Goal: Task Accomplishment & Management: Complete application form

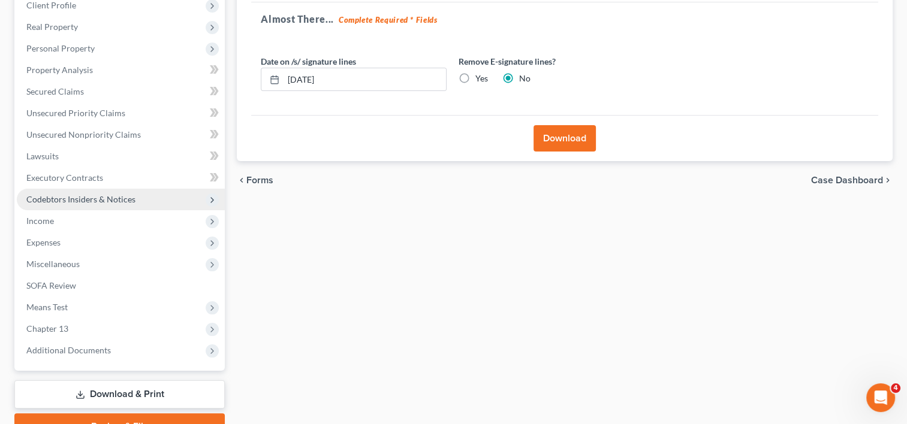
click at [86, 199] on span "Codebtors Insiders & Notices" at bounding box center [80, 199] width 109 height 10
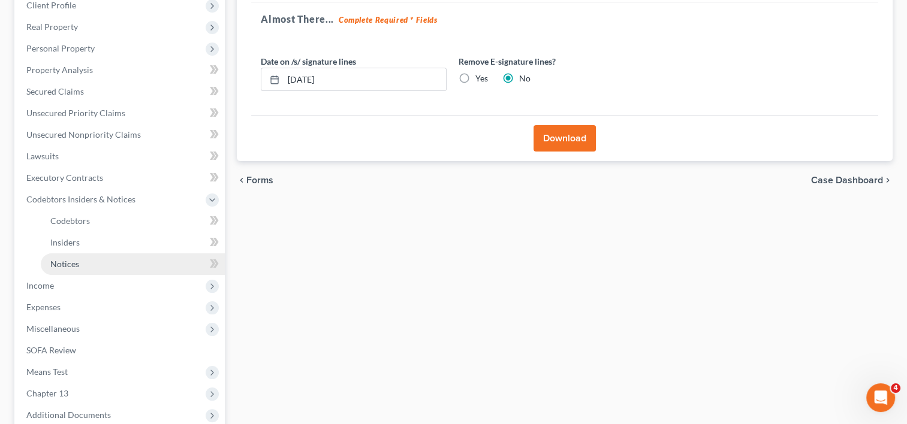
click at [83, 265] on link "Notices" at bounding box center [133, 265] width 184 height 22
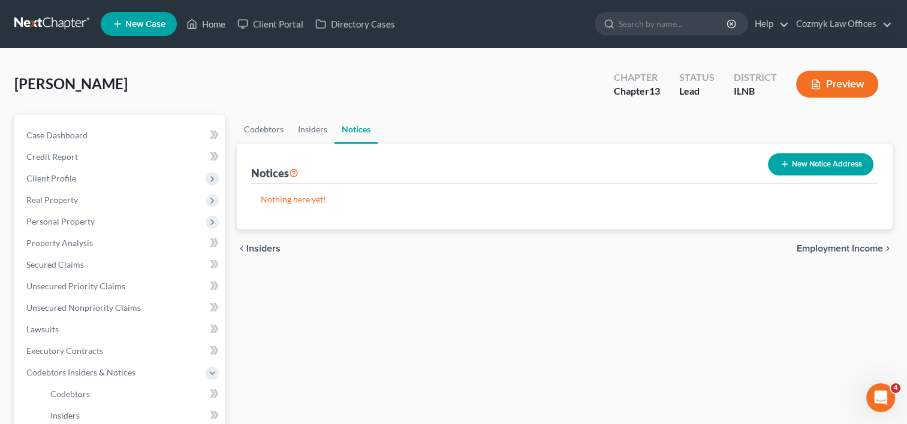
click at [835, 170] on button "New Notice Address" at bounding box center [820, 164] width 105 height 22
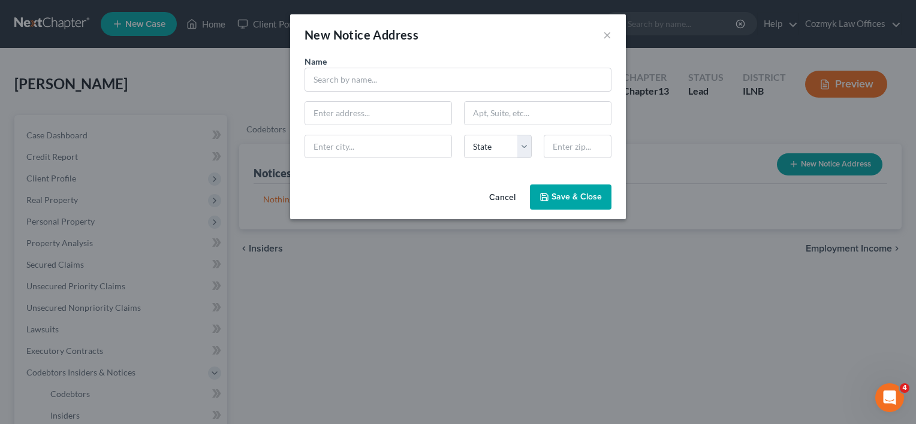
click at [400, 66] on div "Name *" at bounding box center [458, 73] width 319 height 37
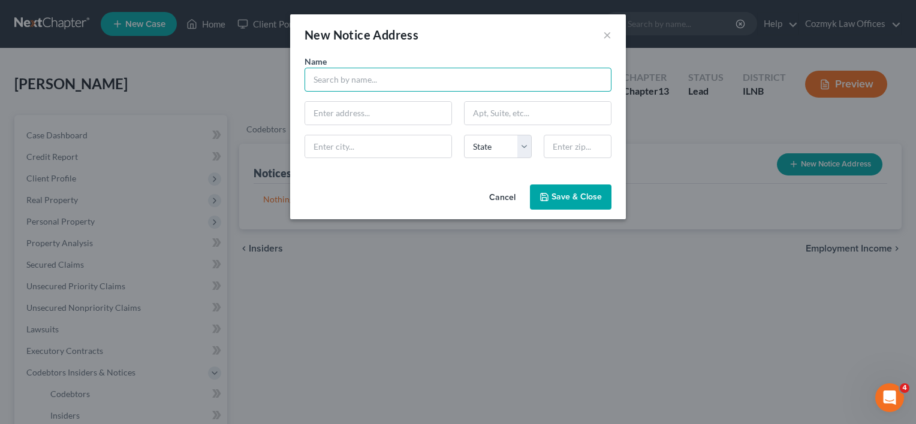
click at [395, 73] on input "text" at bounding box center [458, 80] width 307 height 24
paste input "[PERSON_NAME] [PERSON_NAME], LLC"
type input "[PERSON_NAME] [PERSON_NAME], LLC"
click at [403, 116] on input "text" at bounding box center [378, 113] width 146 height 23
paste input "[STREET_ADDRESS]"
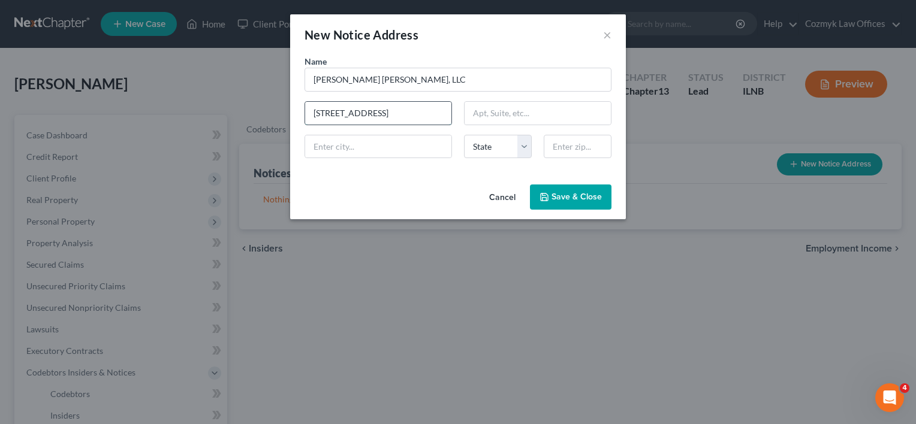
scroll to position [0, 16]
type input "[STREET_ADDRESS]"
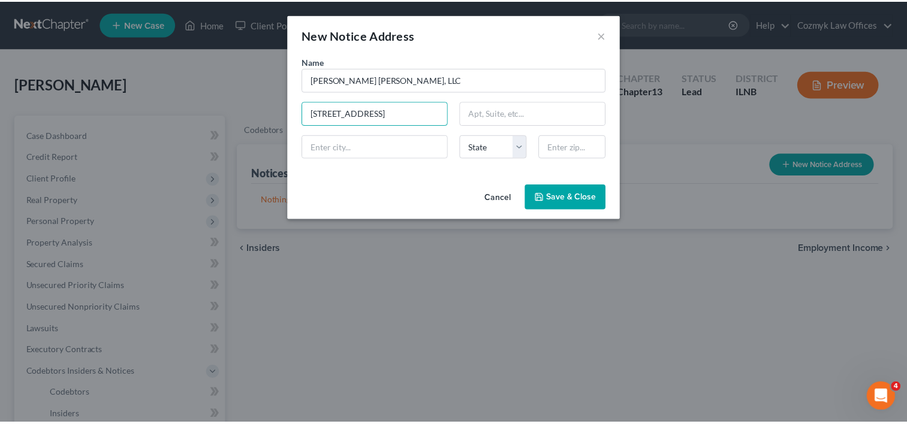
scroll to position [0, 0]
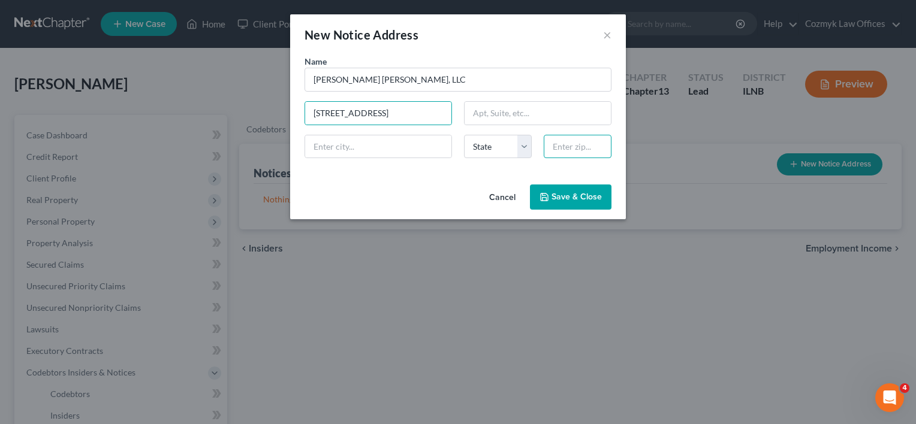
click at [563, 145] on input "text" at bounding box center [578, 147] width 68 height 24
type input "60602"
click at [495, 113] on input "text" at bounding box center [538, 113] width 146 height 23
type input "[GEOGRAPHIC_DATA]"
select select "14"
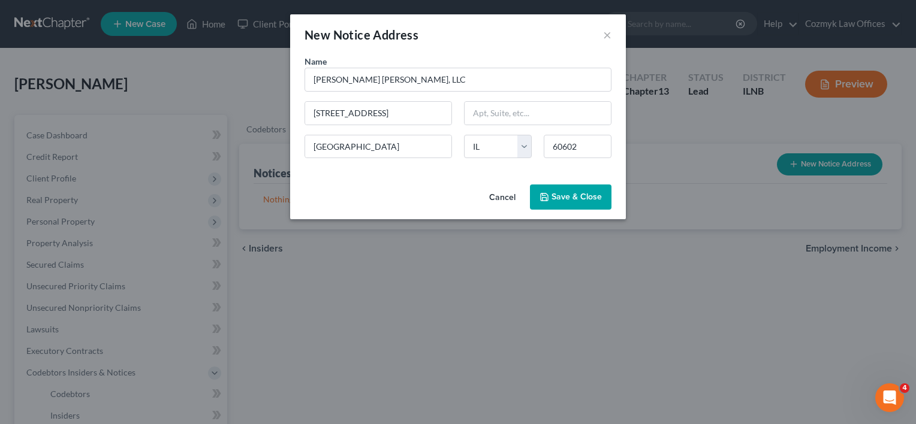
click at [429, 173] on div "Name * [PERSON_NAME] [PERSON_NAME], LLC [STREET_ADDRESS][GEOGRAPHIC_DATA][US_ST…" at bounding box center [458, 117] width 336 height 125
click at [580, 195] on span "Save & Close" at bounding box center [576, 197] width 50 height 10
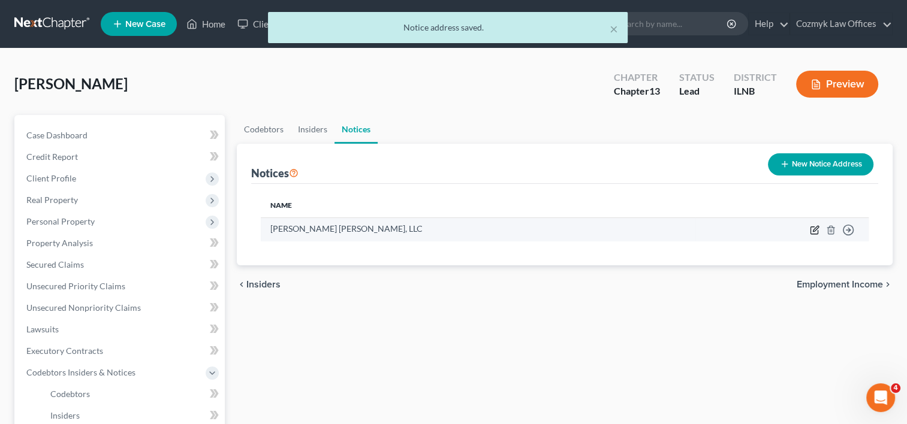
click at [813, 230] on icon "button" at bounding box center [815, 228] width 5 height 5
select select "14"
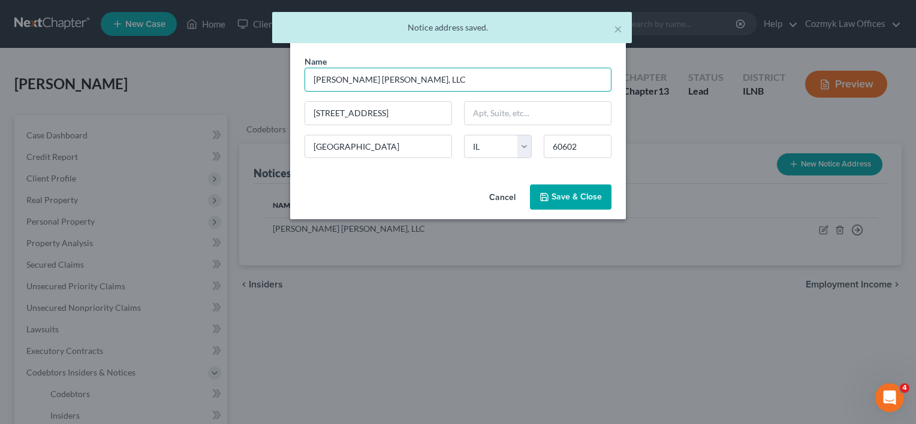
click at [501, 80] on input "[PERSON_NAME] [PERSON_NAME], LLC" at bounding box center [458, 80] width 307 height 24
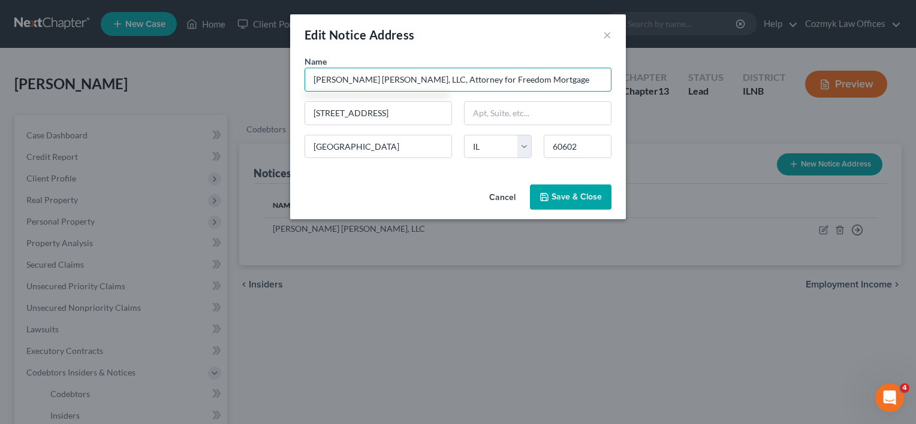
type input "[PERSON_NAME] [PERSON_NAME], LLC, Attorney for Freedom Mortgage"
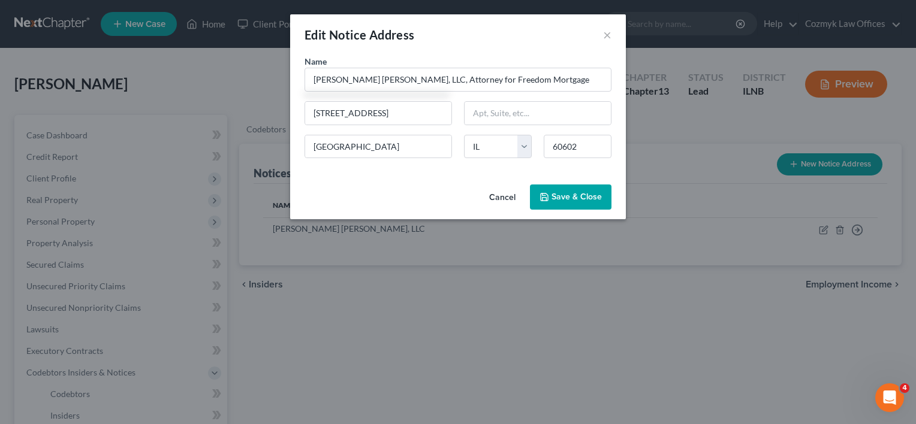
click at [585, 205] on button "Save & Close" at bounding box center [571, 197] width 82 height 25
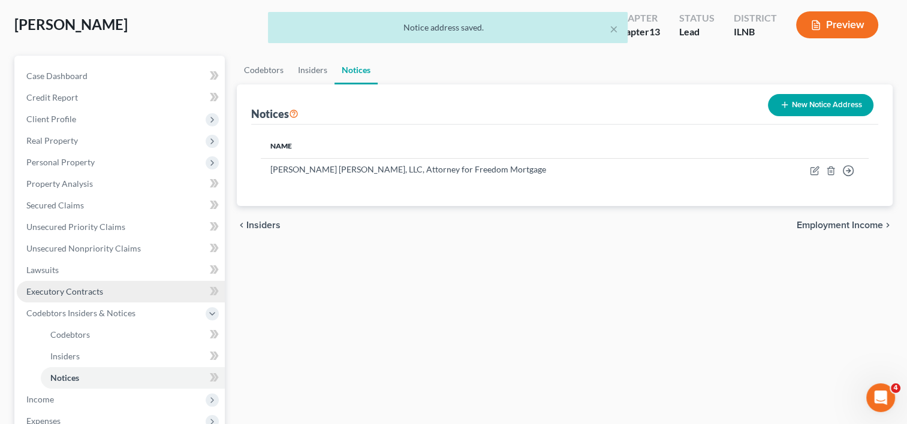
scroll to position [60, 0]
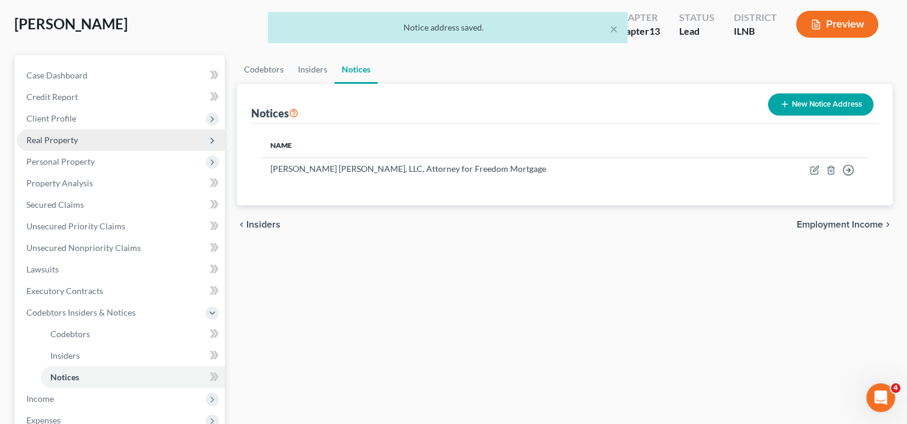
click at [70, 147] on span "Real Property" at bounding box center [121, 140] width 208 height 22
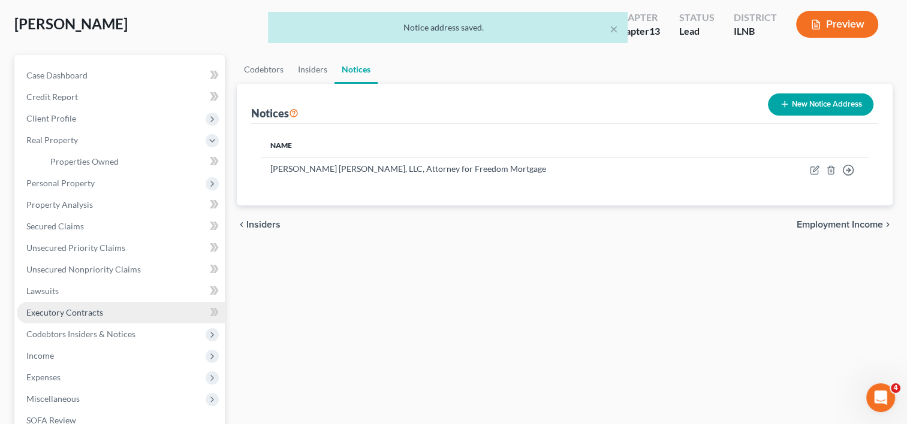
scroll to position [120, 0]
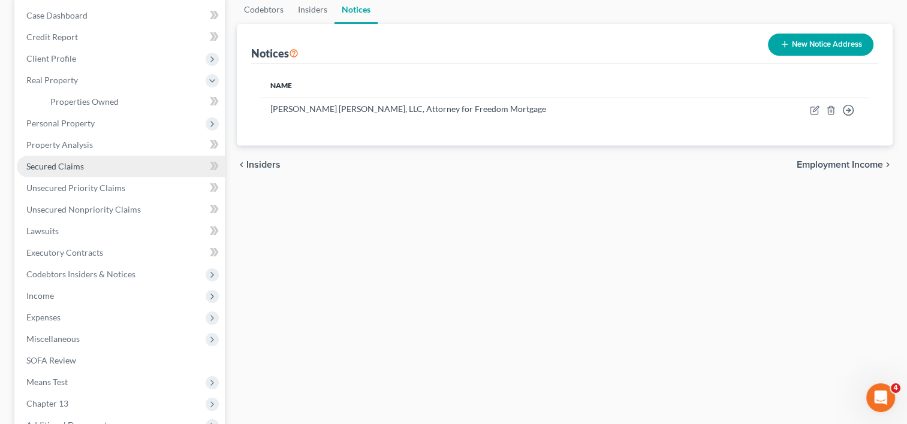
click at [65, 161] on span "Secured Claims" at bounding box center [55, 166] width 58 height 10
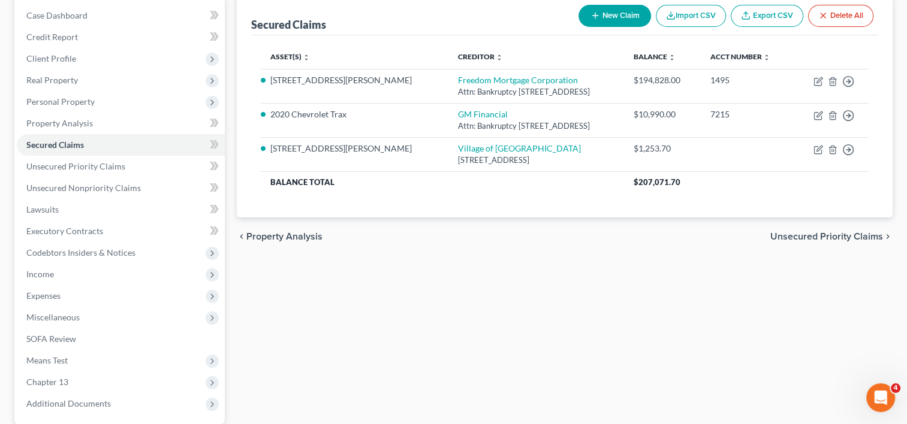
scroll to position [233, 0]
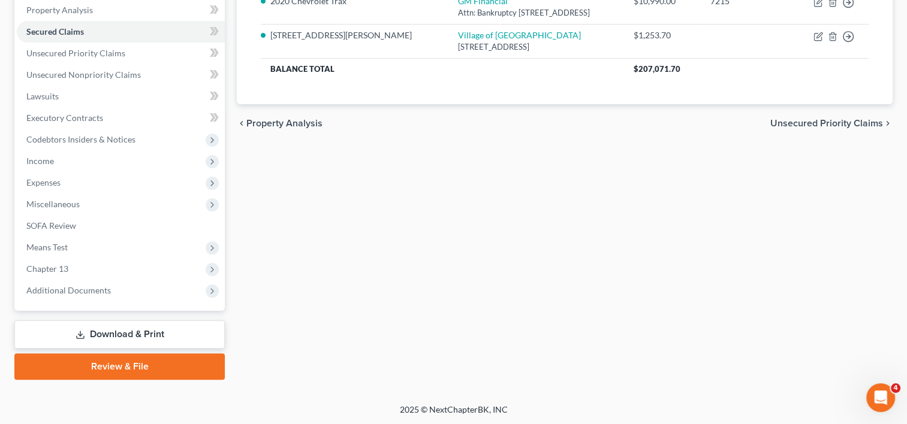
click at [143, 367] on link "Review & File" at bounding box center [119, 367] width 210 height 26
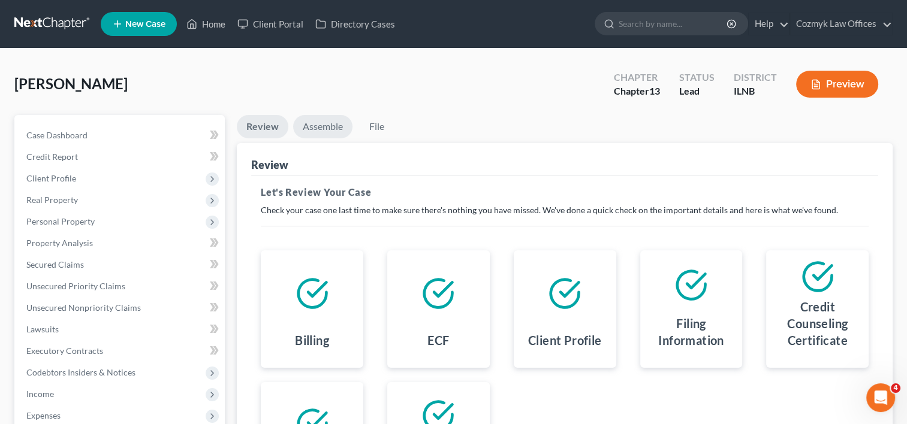
click at [323, 131] on link "Assemble" at bounding box center [322, 126] width 59 height 23
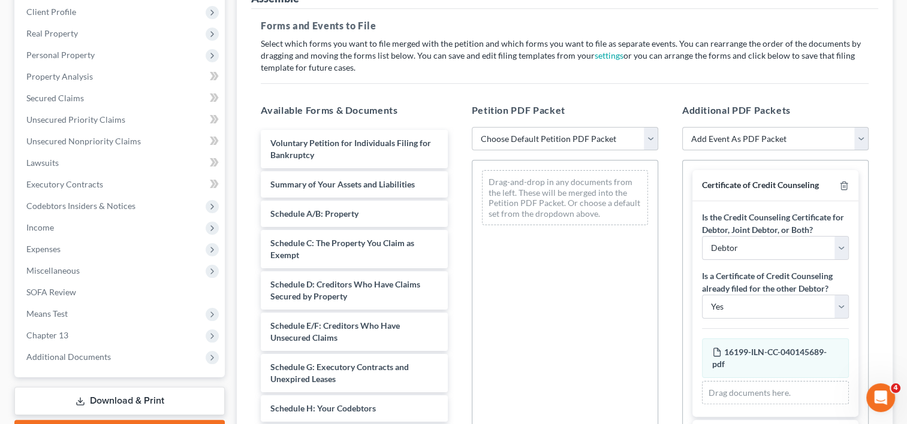
scroll to position [180, 0]
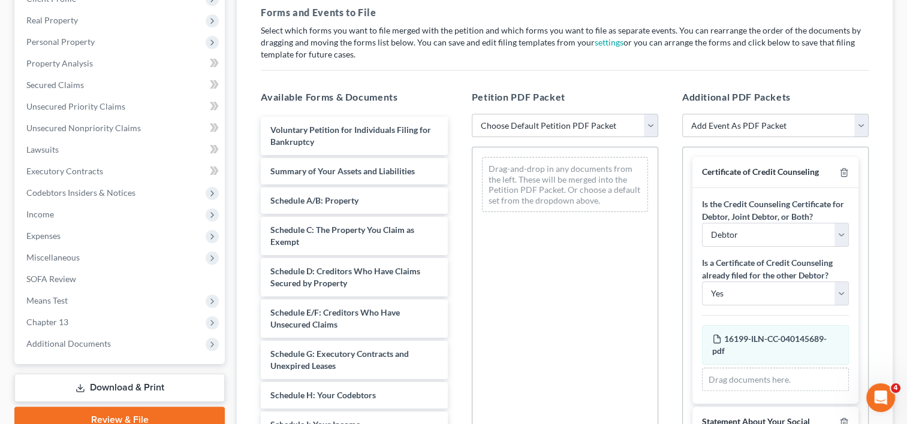
click at [651, 125] on select "Choose Default Petition PDF Packet Emergency Filing (Voluntary Petition and Cre…" at bounding box center [565, 126] width 186 height 24
select select "0"
click at [472, 114] on select "Choose Default Petition PDF Packet Emergency Filing (Voluntary Petition and Cre…" at bounding box center [565, 126] width 186 height 24
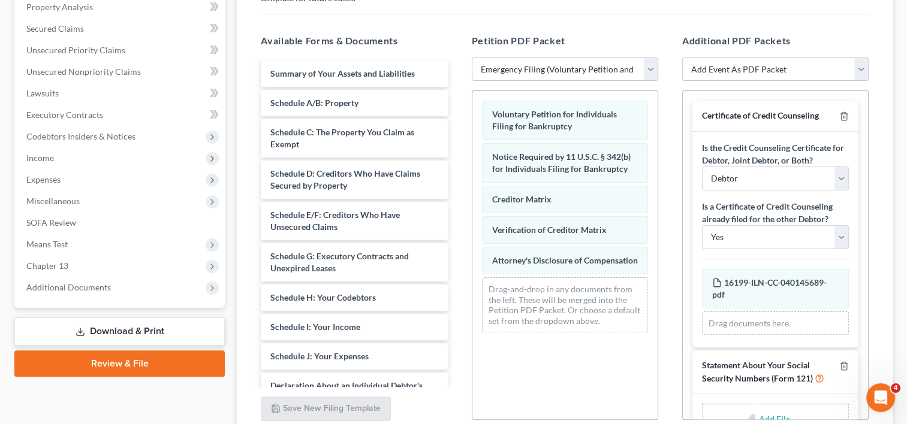
scroll to position [300, 0]
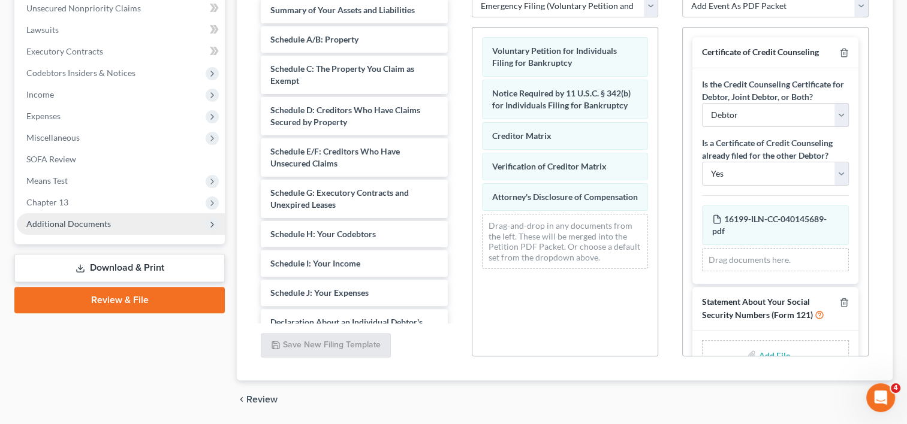
click at [165, 225] on span "Additional Documents" at bounding box center [121, 224] width 208 height 22
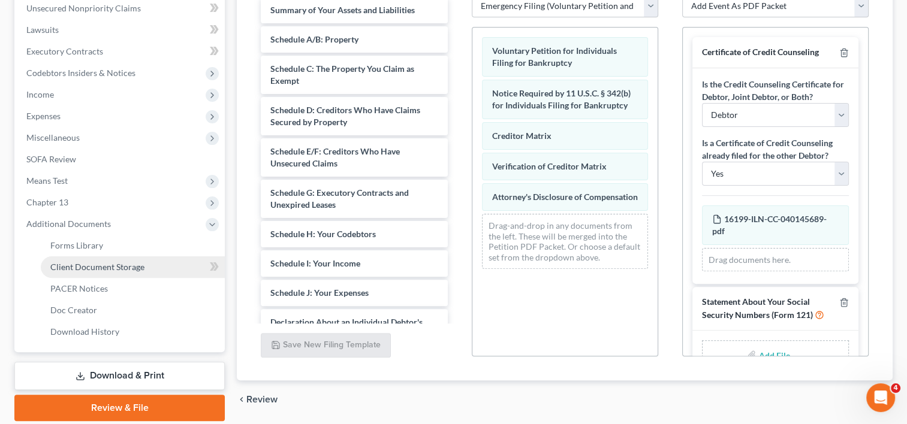
click at [136, 266] on span "Client Document Storage" at bounding box center [97, 267] width 94 height 10
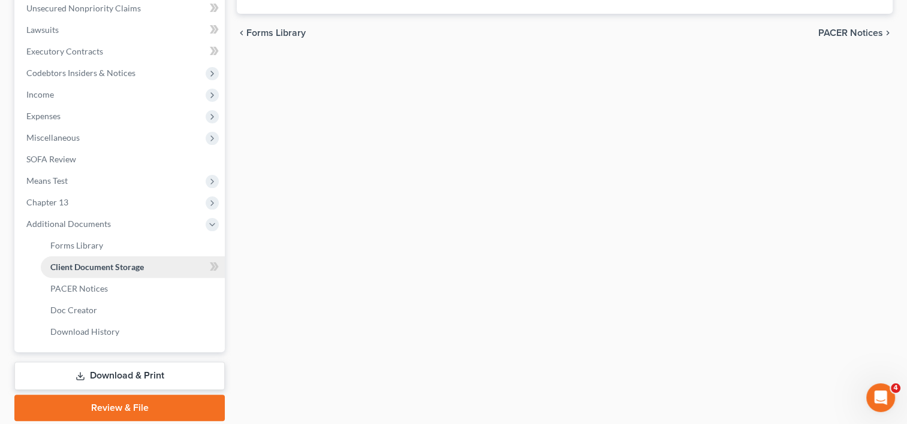
scroll to position [236, 0]
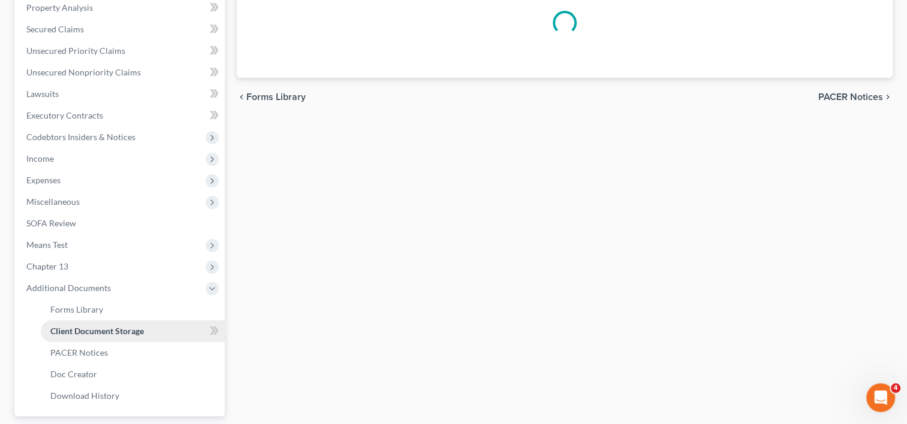
select select "0"
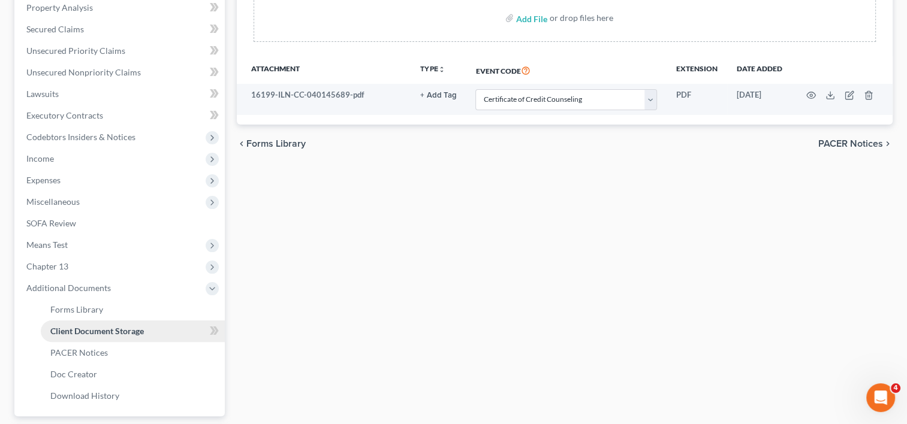
scroll to position [0, 0]
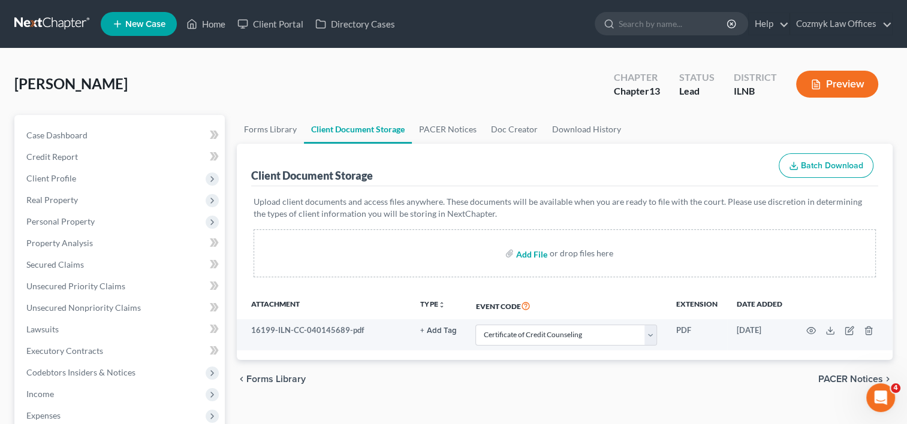
click at [534, 255] on input "file" at bounding box center [530, 254] width 29 height 22
type input "C:\fakepath\[PERSON_NAME] - 101 SIGNED.pdf"
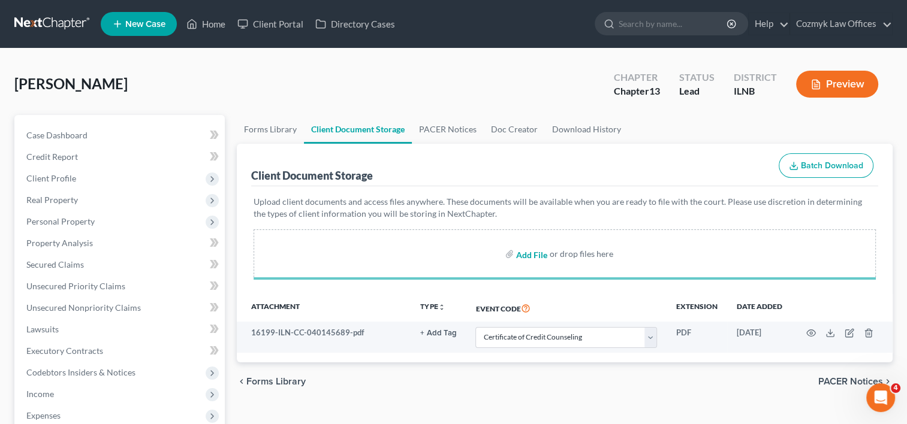
click at [530, 250] on input "file" at bounding box center [530, 254] width 29 height 22
select select "0"
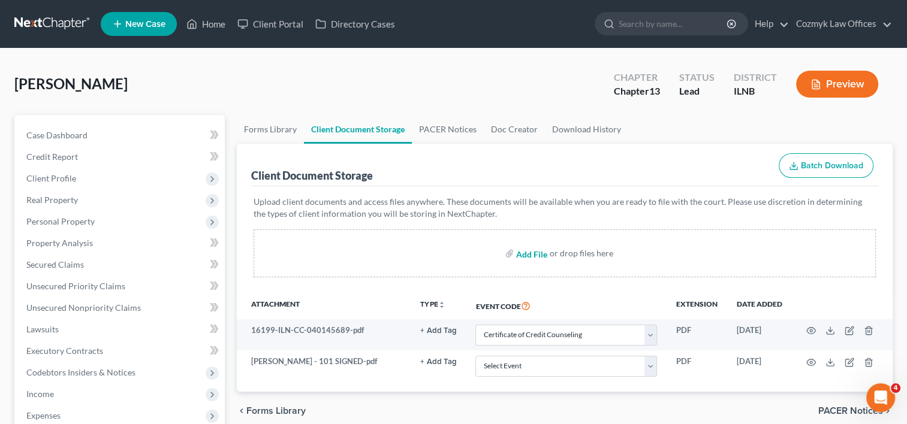
type input "C:\fakepath\[PERSON_NAME] - VCM SIGNED.pdf"
select select "0"
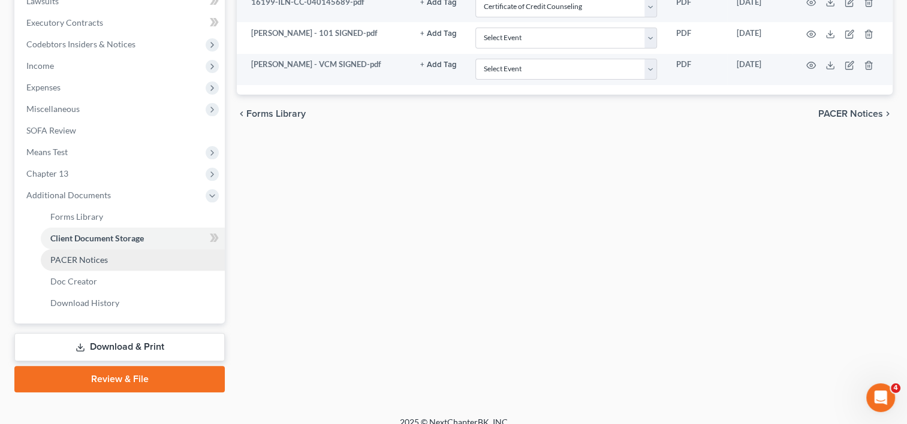
scroll to position [341, 0]
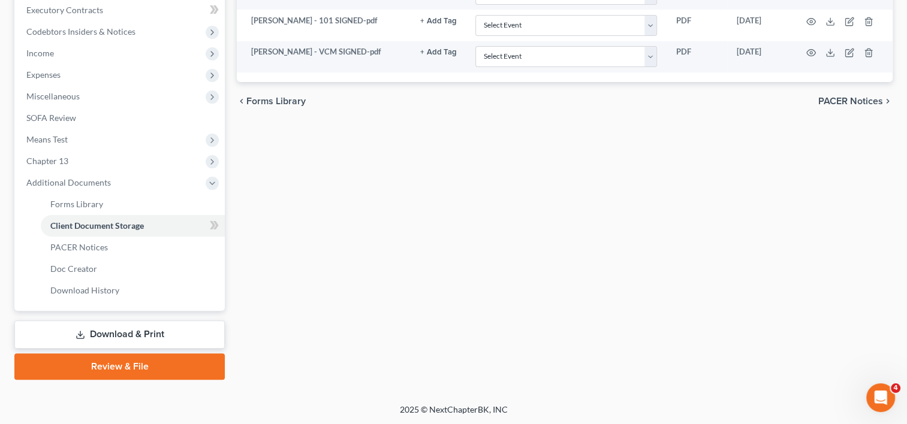
drag, startPoint x: 146, startPoint y: 367, endPoint x: 296, endPoint y: 354, distance: 150.4
click at [146, 367] on link "Review & File" at bounding box center [119, 367] width 210 height 26
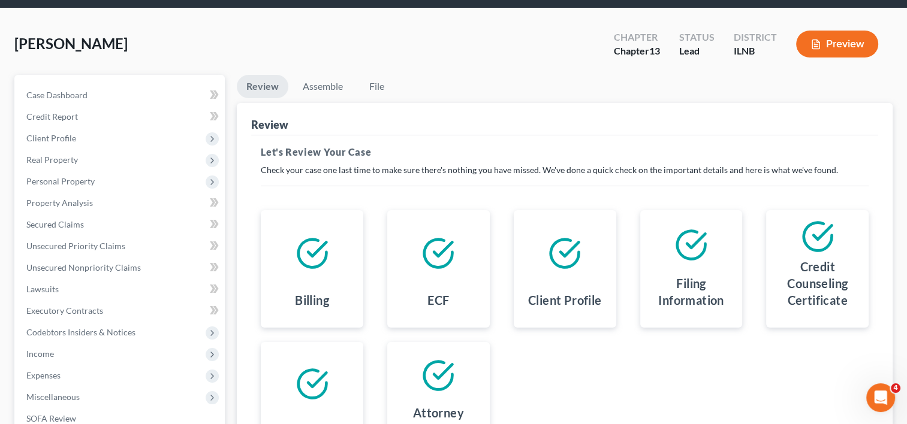
scroll to position [60, 0]
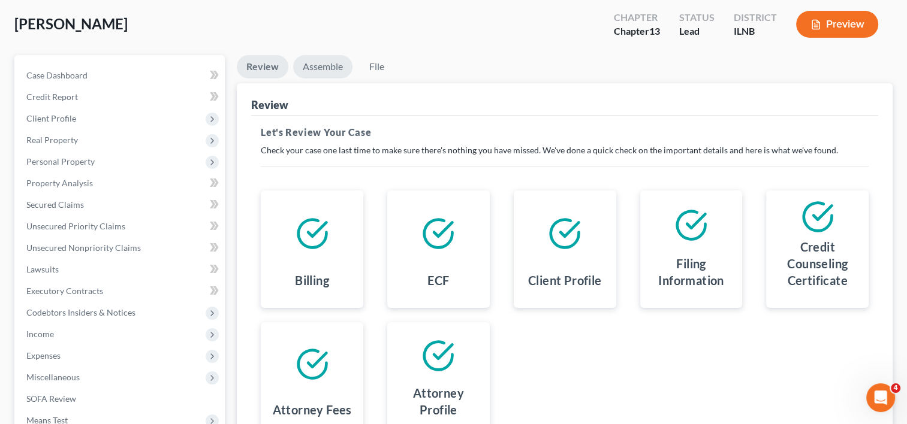
click at [321, 71] on link "Assemble" at bounding box center [322, 66] width 59 height 23
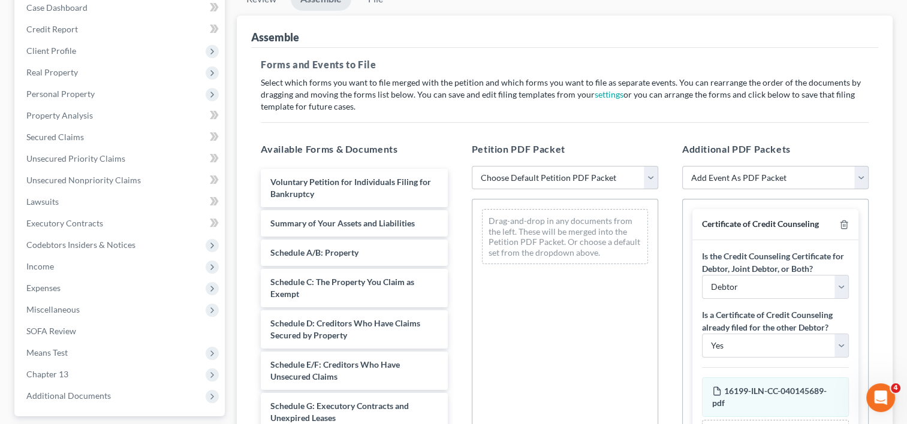
scroll to position [180, 0]
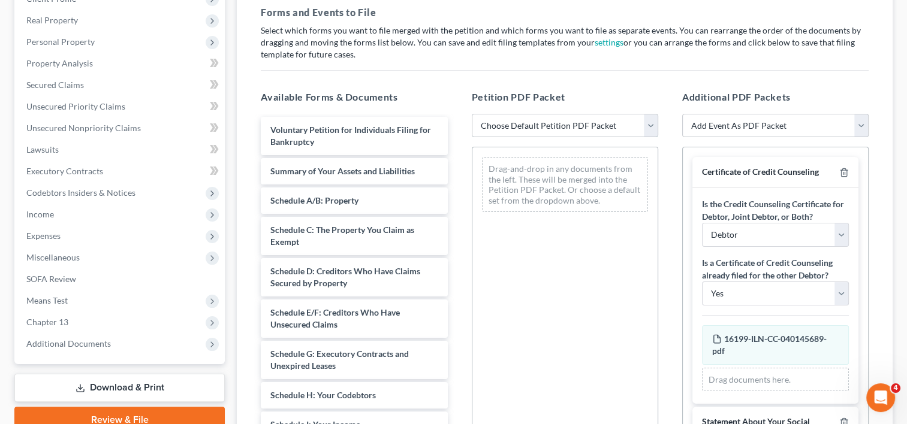
drag, startPoint x: 651, startPoint y: 128, endPoint x: 581, endPoint y: 136, distance: 70.0
click at [651, 127] on select "Choose Default Petition PDF Packet Emergency Filing (Voluntary Petition and Cre…" at bounding box center [565, 126] width 186 height 24
select select "0"
click at [472, 114] on select "Choose Default Petition PDF Packet Emergency Filing (Voluntary Petition and Cre…" at bounding box center [565, 126] width 186 height 24
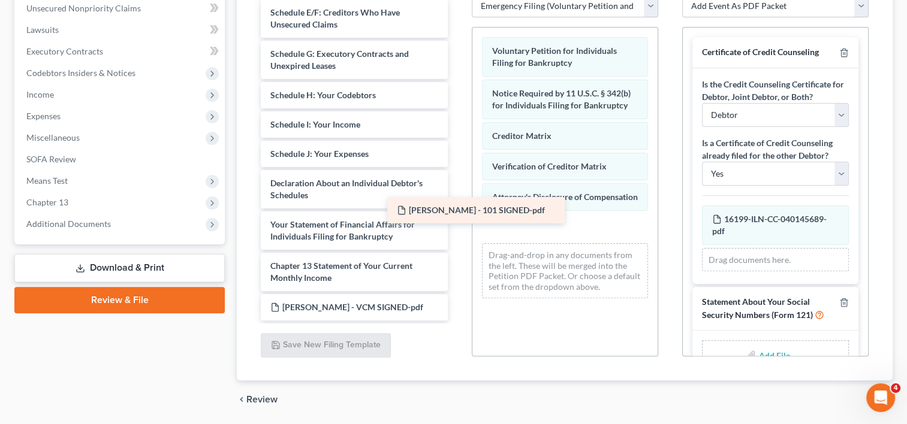
scroll to position [139, 0]
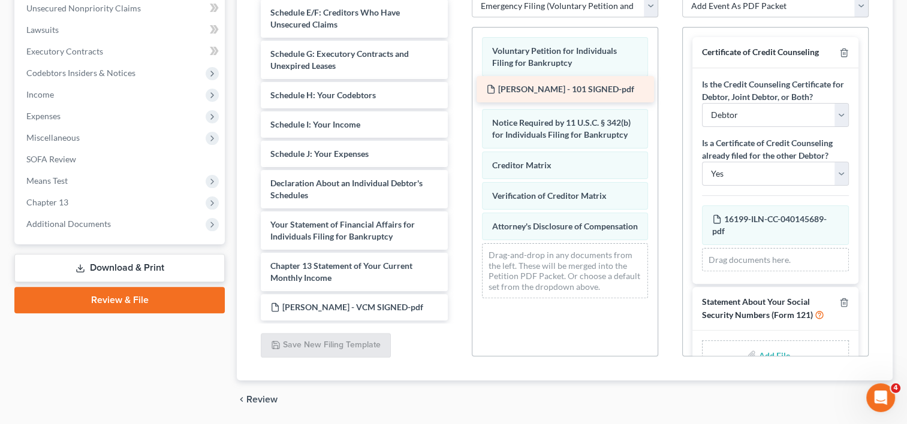
drag, startPoint x: 377, startPoint y: 309, endPoint x: 593, endPoint y: 91, distance: 306.4
click at [457, 91] on div "[PERSON_NAME] - 101 SIGNED-pdf Summary of Your Assets and Liabilities Schedule …" at bounding box center [354, 89] width 206 height 463
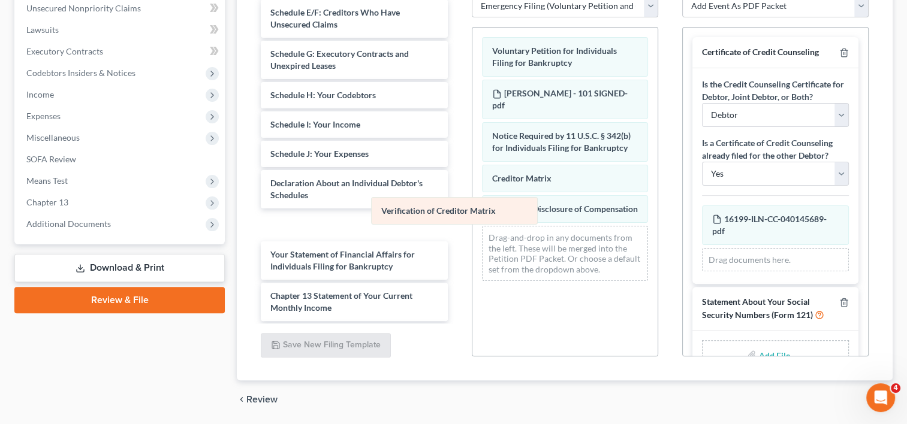
scroll to position [168, 0]
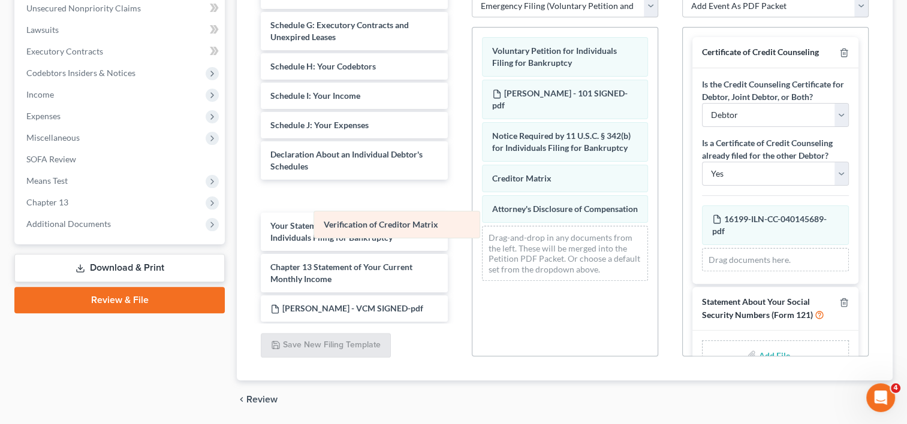
drag, startPoint x: 552, startPoint y: 208, endPoint x: 384, endPoint y: 225, distance: 168.7
click at [472, 225] on div "Verification of Creditor Matrix Voluntary Petition for Individuals Filing for B…" at bounding box center [564, 159] width 185 height 263
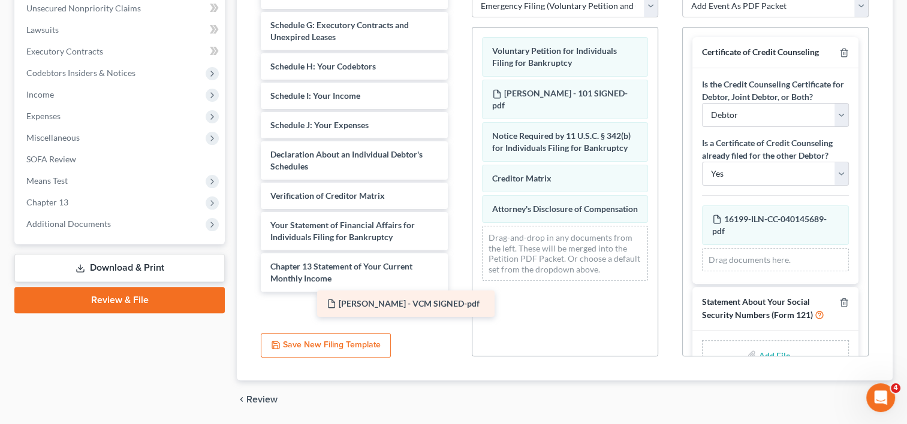
scroll to position [139, 0]
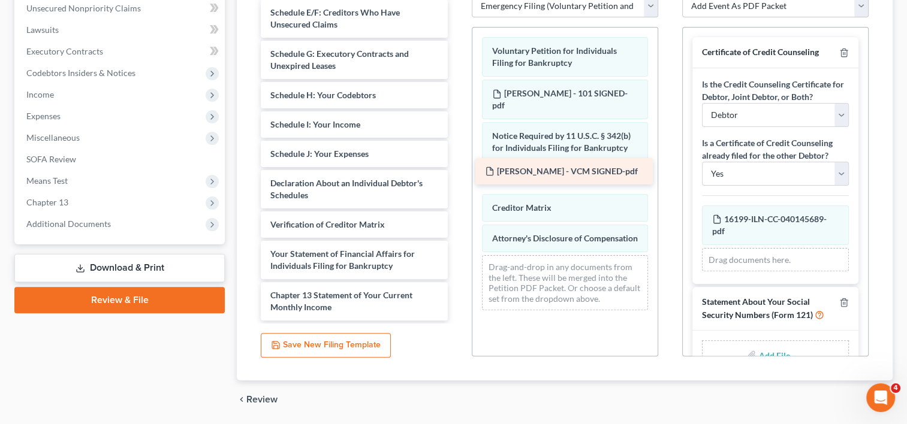
drag, startPoint x: 361, startPoint y: 305, endPoint x: 575, endPoint y: 170, distance: 253.8
click at [457, 170] on div "[PERSON_NAME] - VCM SIGNED-pdf Summary of Your Assets and Liabilities Schedule …" at bounding box center [354, 89] width 206 height 463
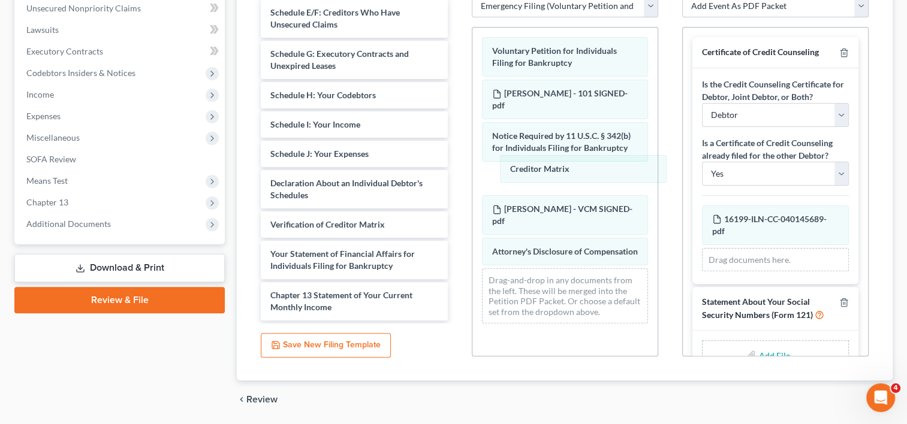
drag, startPoint x: 569, startPoint y: 224, endPoint x: 580, endPoint y: 186, distance: 38.7
click at [588, 173] on div "Creditor Matrix Voluntary Petition for Individuals Filing for Bankruptcy [PERSO…" at bounding box center [564, 181] width 185 height 306
drag, startPoint x: 827, startPoint y: 170, endPoint x: 729, endPoint y: 179, distance: 98.7
click at [827, 170] on select "Yes No" at bounding box center [775, 174] width 147 height 24
select select "1"
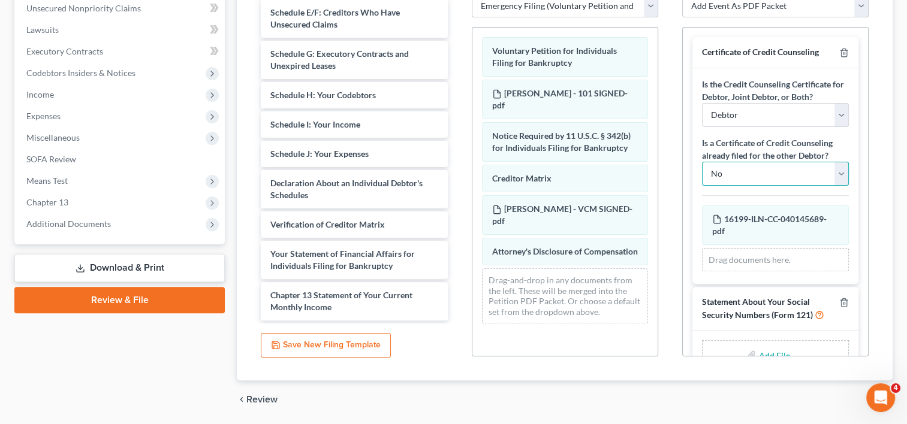
click at [702, 162] on select "Yes No" at bounding box center [775, 174] width 147 height 24
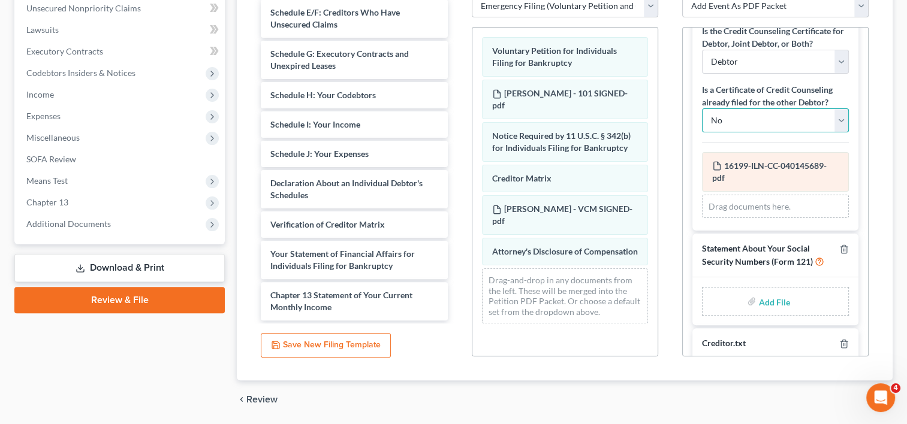
scroll to position [83, 0]
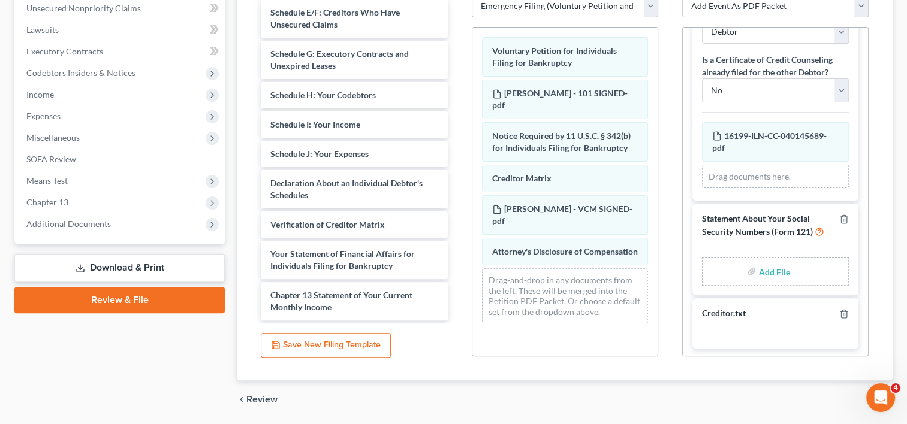
click at [765, 266] on input "file" at bounding box center [772, 272] width 29 height 22
type input "C:\fakepath\[PERSON_NAME] - 121 SIGNED.pdf"
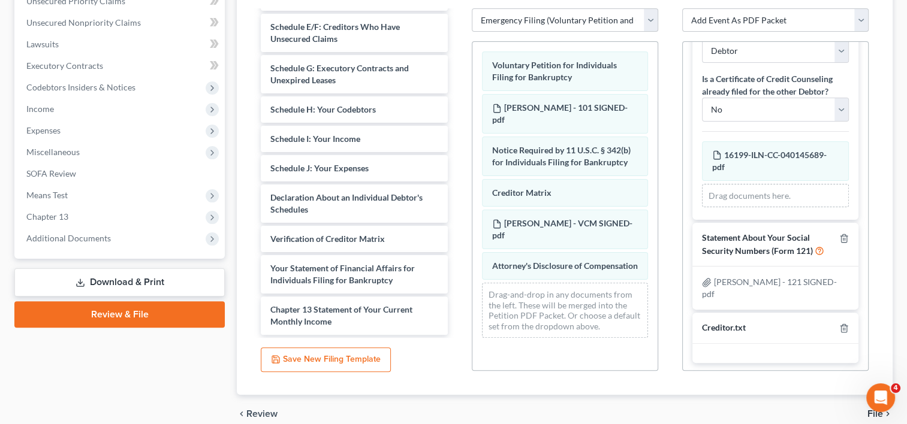
scroll to position [339, 0]
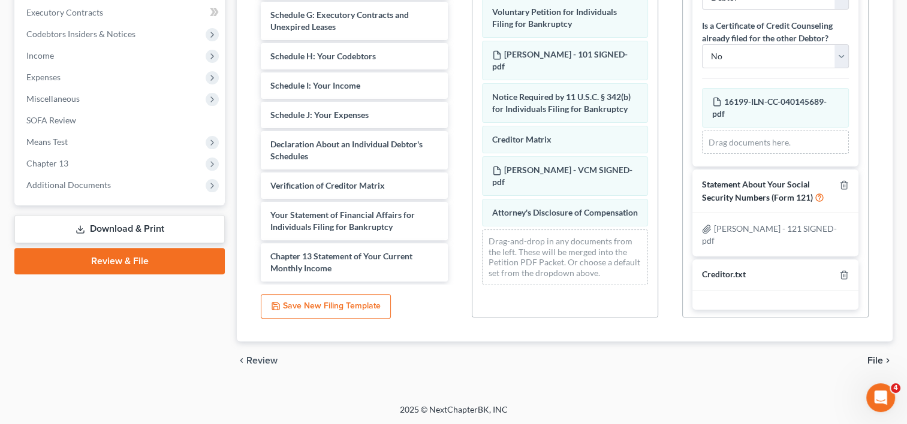
click at [872, 356] on span "File" at bounding box center [875, 361] width 16 height 10
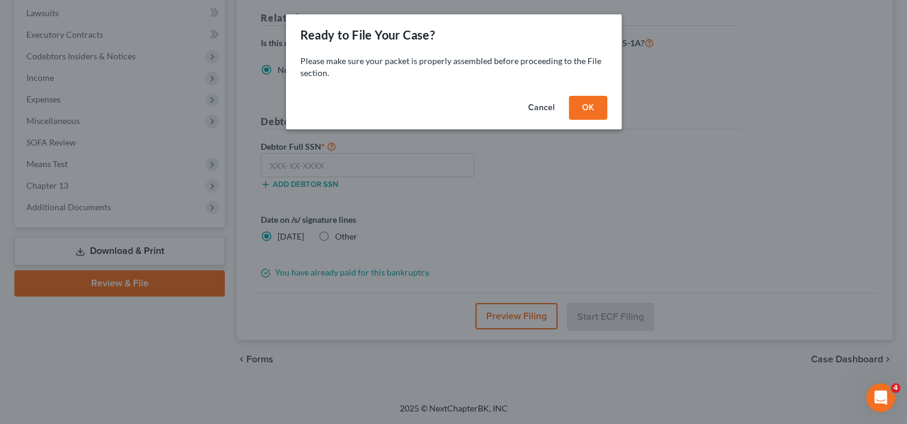
scroll to position [315, 0]
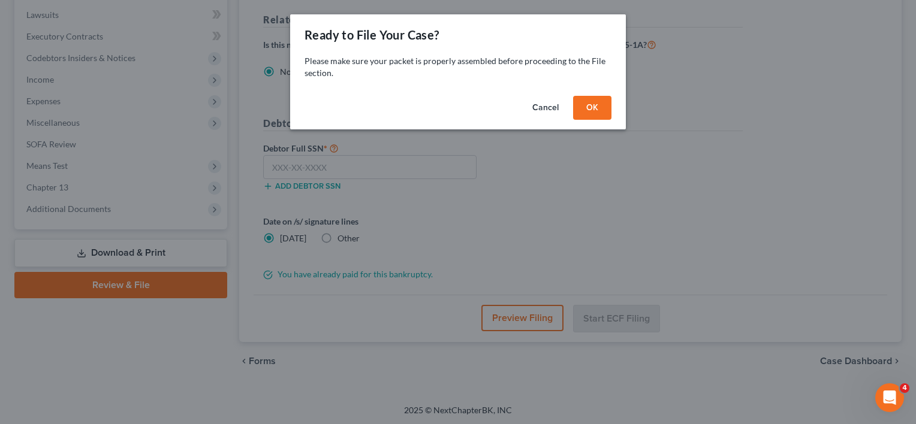
click at [577, 108] on button "OK" at bounding box center [592, 108] width 38 height 24
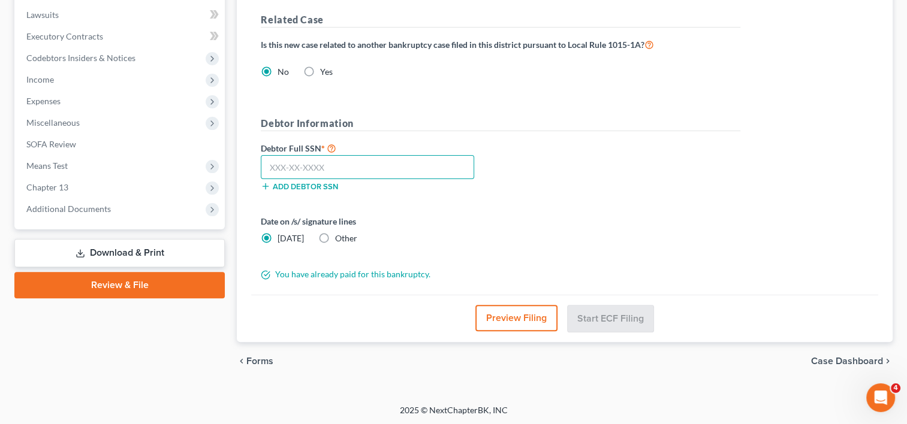
click at [305, 158] on input "text" at bounding box center [367, 167] width 213 height 24
type input "322-66-7675"
click at [468, 254] on form "District Information Bankruptcy Court CM/ECF: [US_STATE] - Northern Filing in N…" at bounding box center [501, 97] width 480 height 367
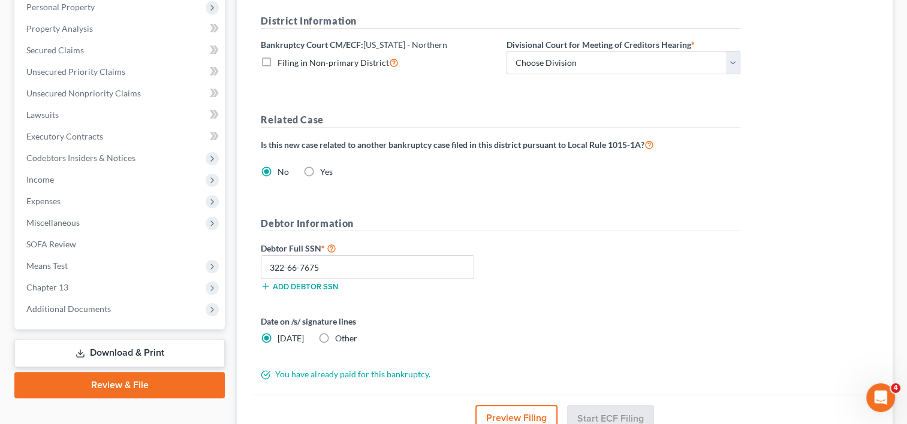
scroll to position [195, 0]
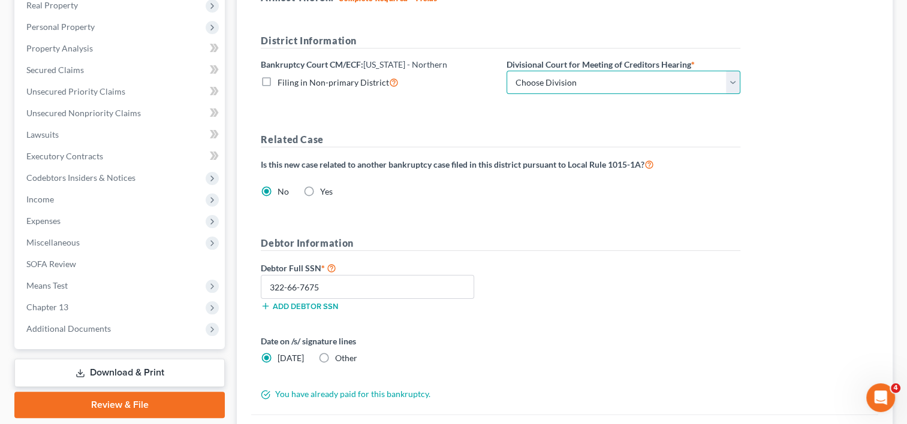
drag, startPoint x: 734, startPoint y: 83, endPoint x: 628, endPoint y: 94, distance: 106.0
click at [734, 83] on select "Choose Division [GEOGRAPHIC_DATA] Rockford" at bounding box center [624, 83] width 234 height 24
select select "0"
click at [507, 71] on select "Choose Division [GEOGRAPHIC_DATA] Rockford" at bounding box center [624, 83] width 234 height 24
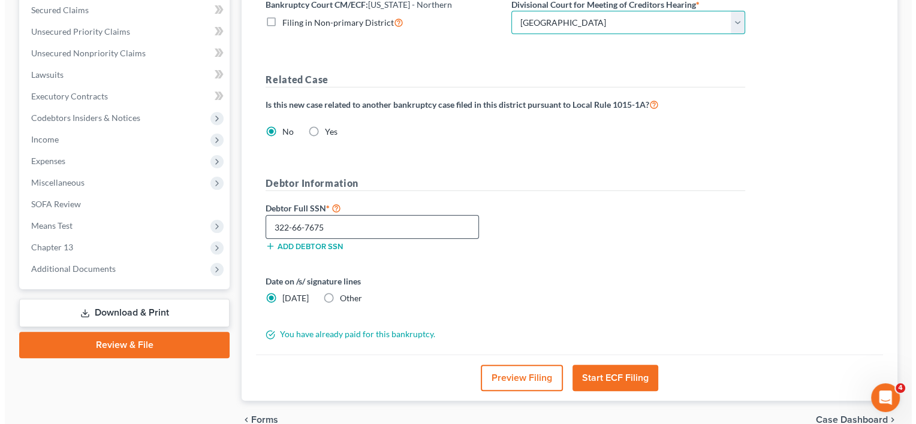
scroll to position [314, 0]
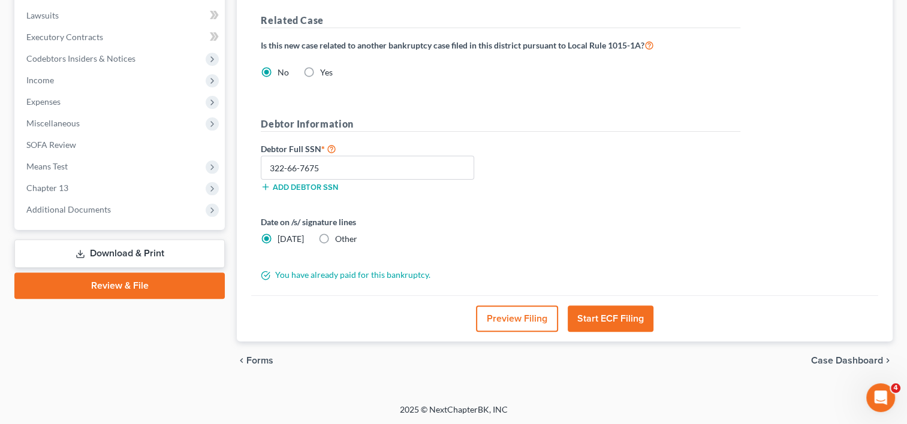
click at [612, 320] on button "Start ECF Filing" at bounding box center [611, 319] width 86 height 26
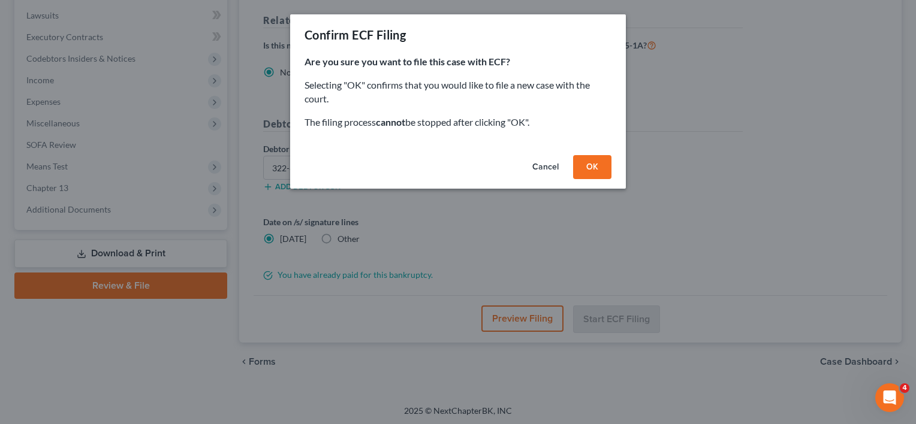
click at [551, 163] on button "Cancel" at bounding box center [546, 167] width 46 height 24
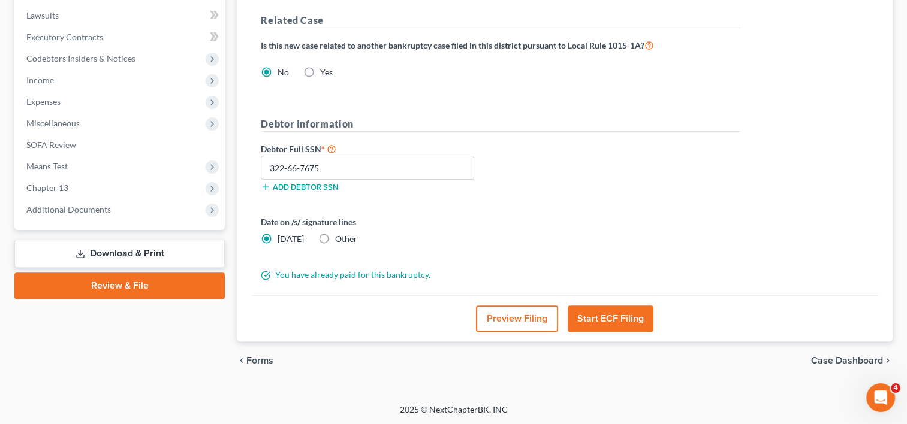
click at [532, 316] on button "Preview Filing" at bounding box center [517, 319] width 82 height 26
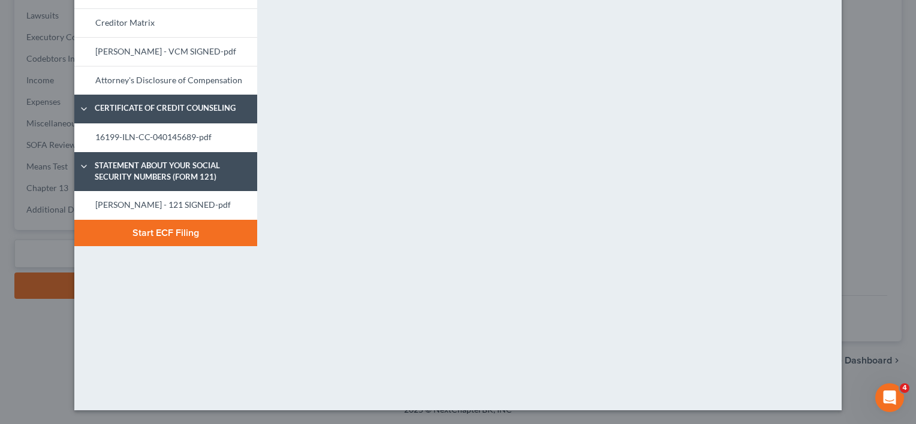
scroll to position [5, 0]
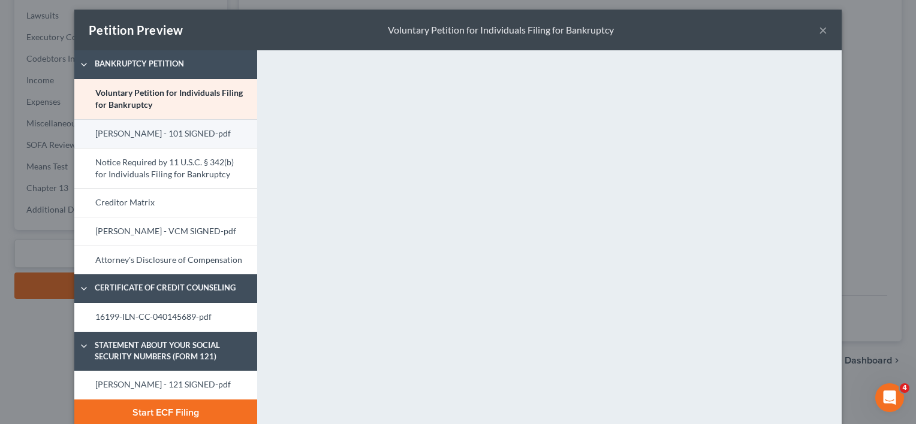
click at [167, 138] on link "[PERSON_NAME] - 101 SIGNED-pdf" at bounding box center [165, 133] width 183 height 29
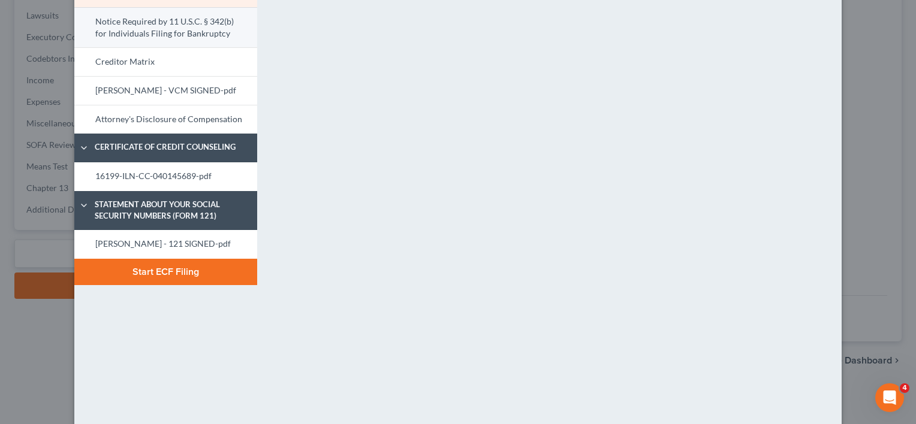
scroll to position [125, 0]
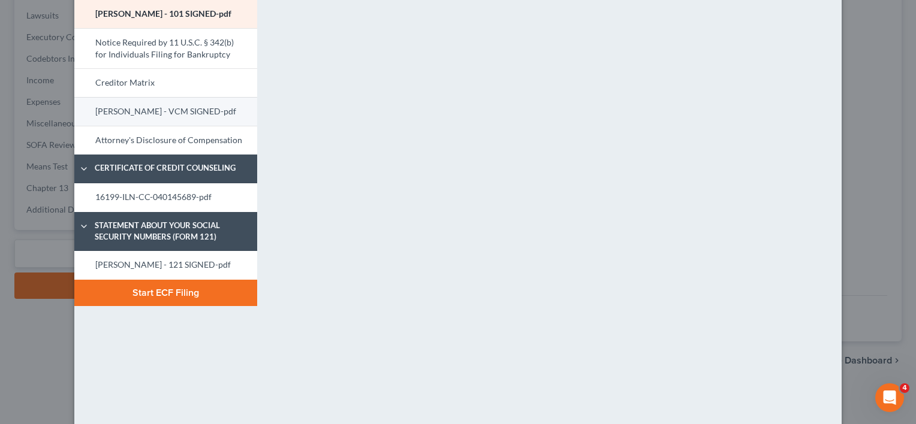
click at [171, 114] on link "[PERSON_NAME] - VCM SIGNED-pdf" at bounding box center [165, 111] width 183 height 29
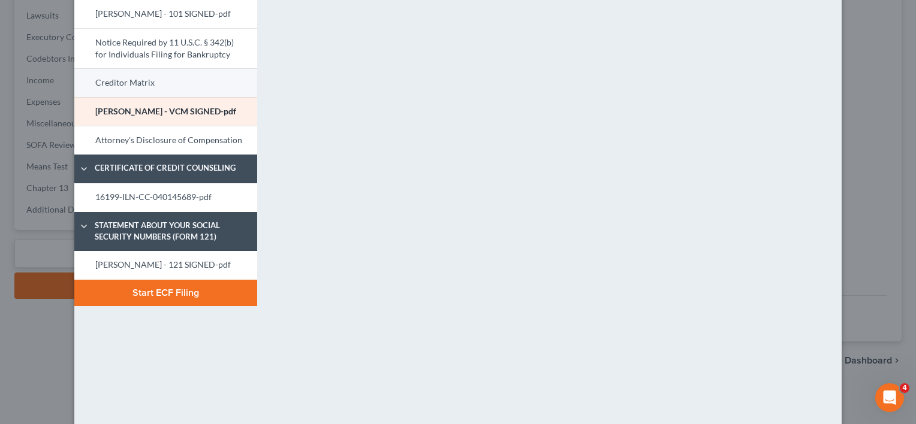
click at [139, 90] on link "Creditor Matrix" at bounding box center [165, 82] width 183 height 29
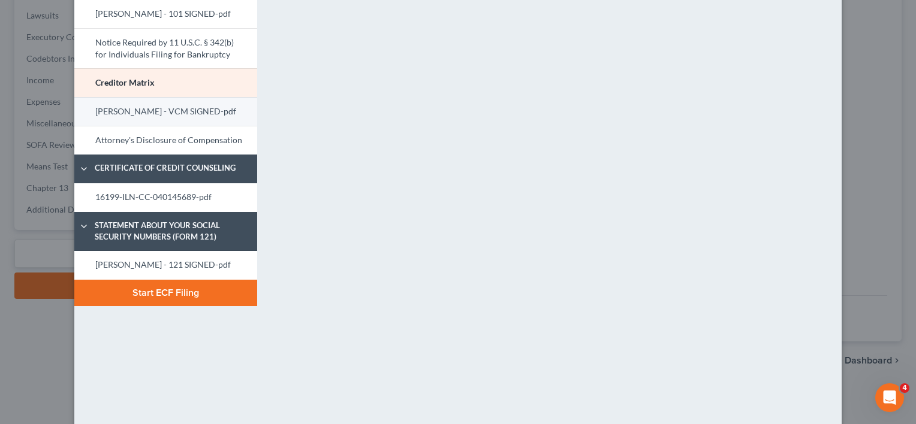
click at [182, 111] on link "[PERSON_NAME] - VCM SIGNED-pdf" at bounding box center [165, 111] width 183 height 29
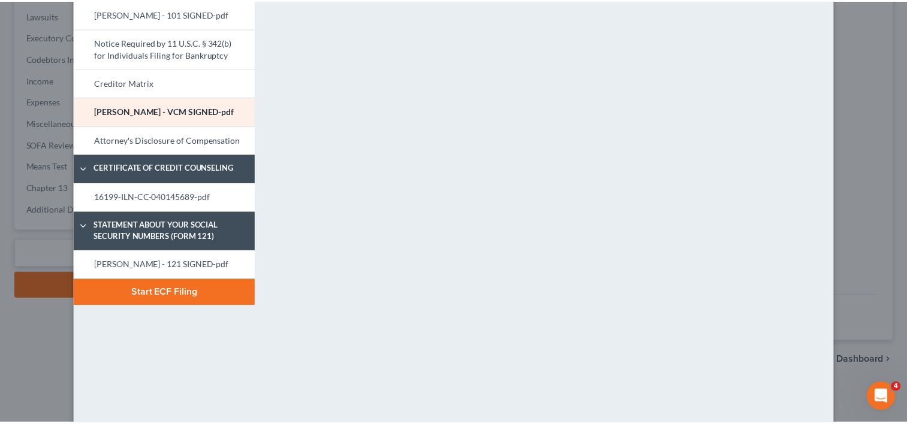
scroll to position [185, 0]
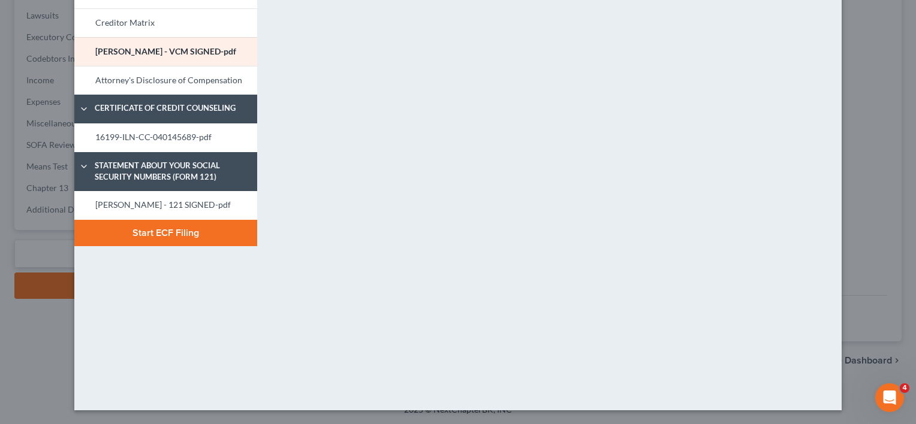
click at [173, 228] on button "Start ECF Filing" at bounding box center [165, 233] width 183 height 26
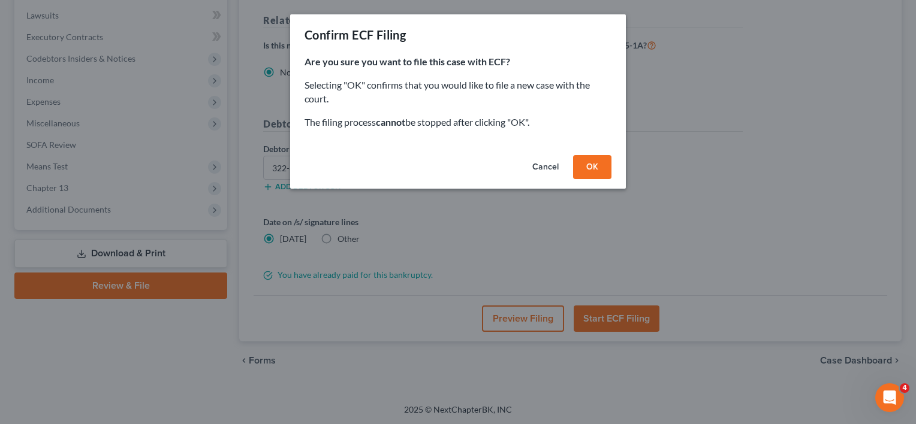
click at [593, 169] on button "OK" at bounding box center [592, 167] width 38 height 24
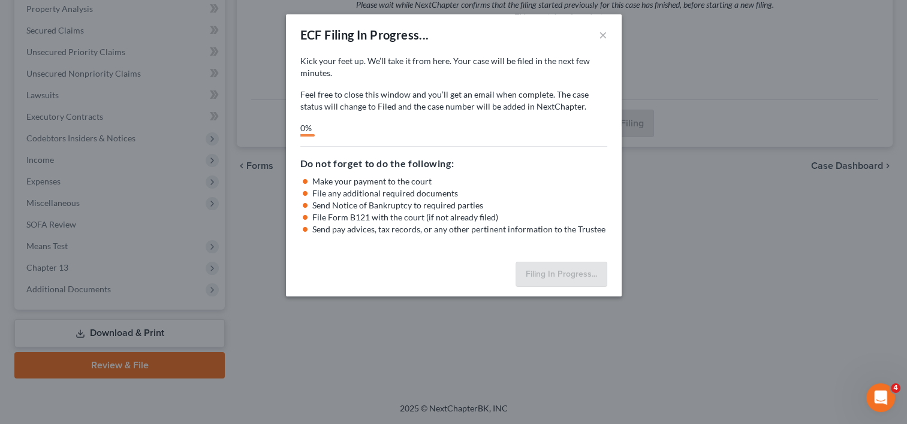
scroll to position [233, 0]
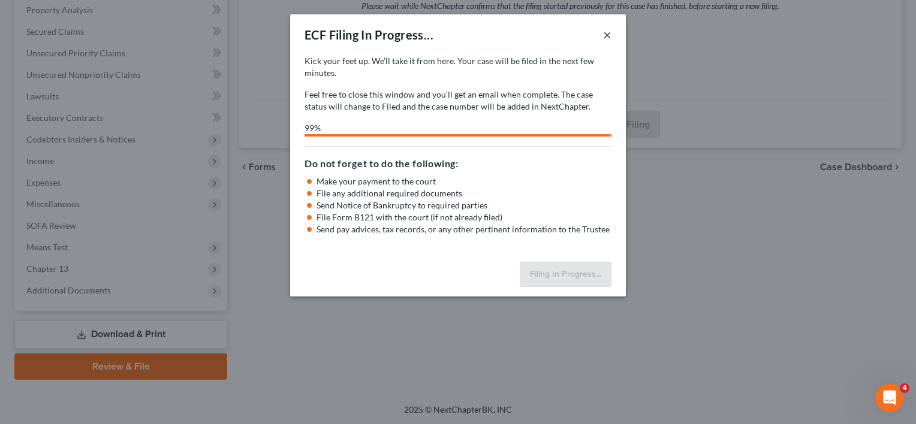
click at [612, 37] on div "ECF Filing In Progress... ×" at bounding box center [458, 34] width 336 height 41
click at [607, 36] on button "×" at bounding box center [607, 35] width 8 height 14
